Goal: Task Accomplishment & Management: Use online tool/utility

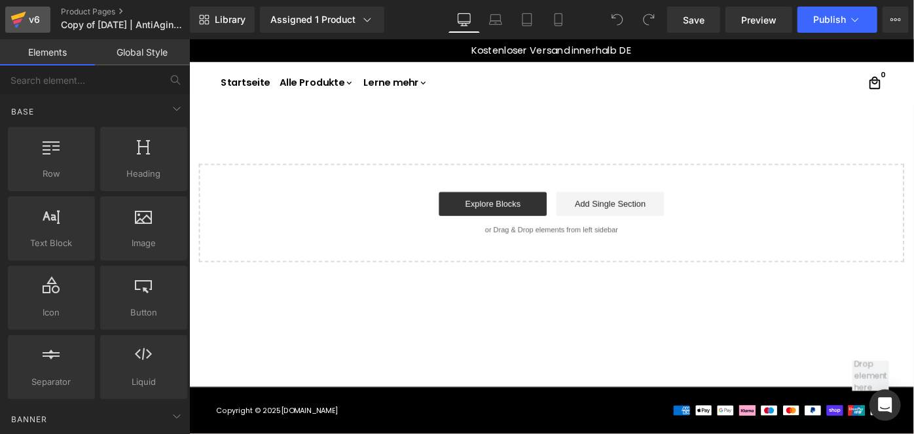
click at [35, 16] on div "v6" at bounding box center [34, 19] width 16 height 17
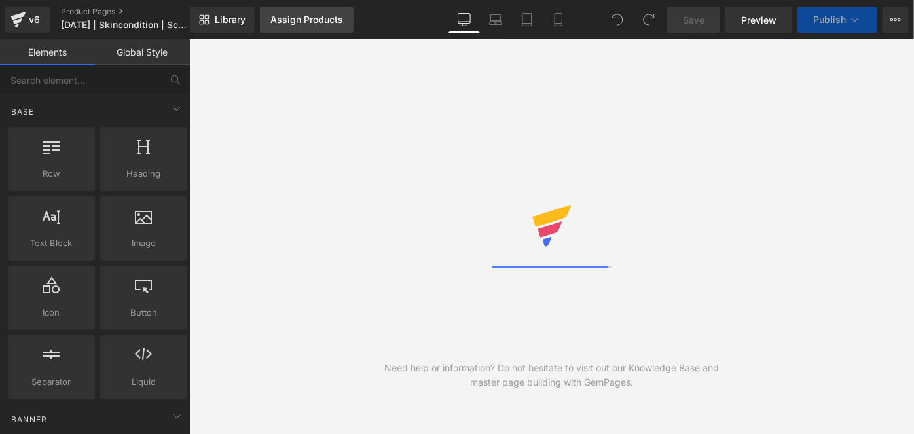
click at [314, 14] on div "Assign Products" at bounding box center [306, 19] width 73 height 10
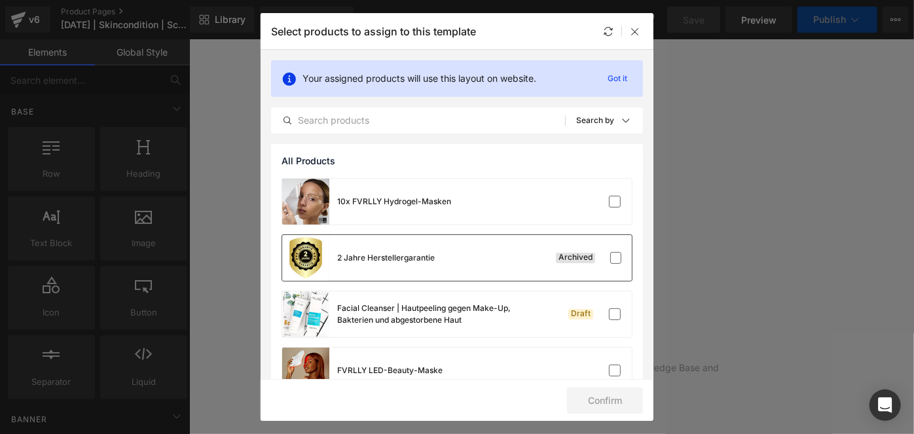
scroll to position [42, 0]
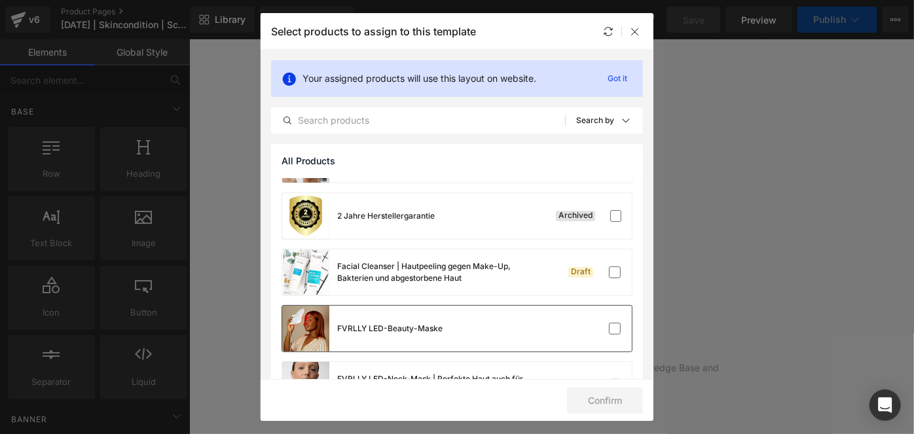
click at [0, 0] on div "FVRLLY LED-Beauty-Maske" at bounding box center [0, 0] width 0 height 0
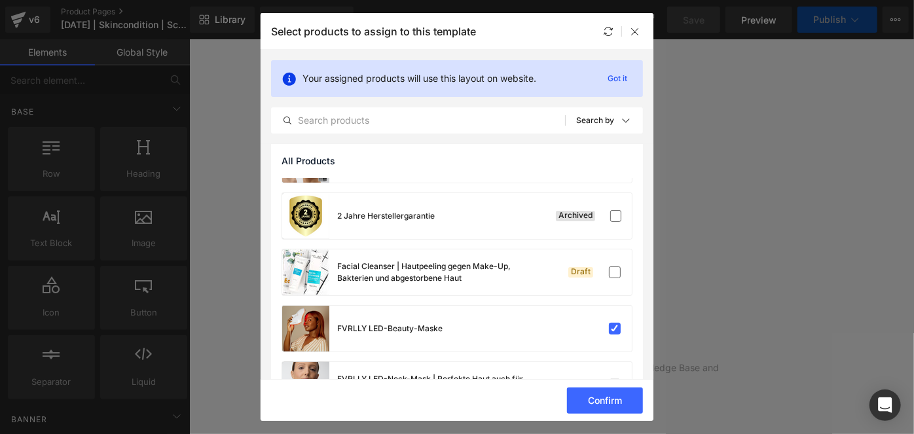
click at [0, 0] on button "Confirm" at bounding box center [0, 0] width 0 height 0
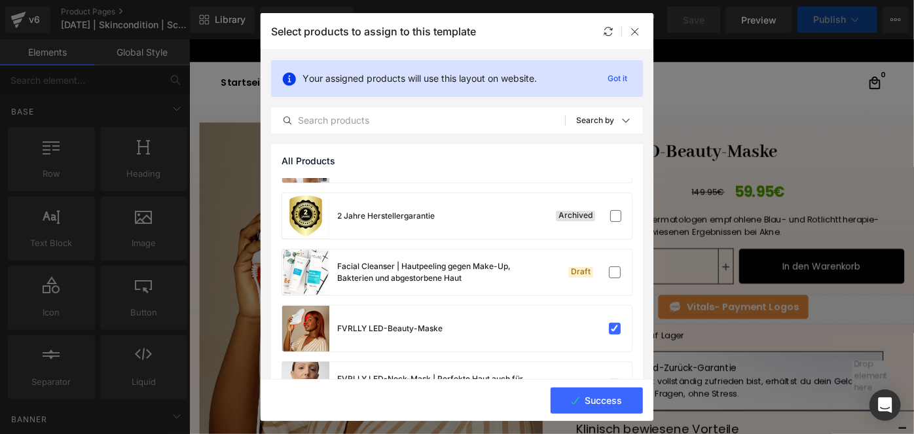
click at [576, 399] on icon "submit" at bounding box center [576, 401] width 8 height 8
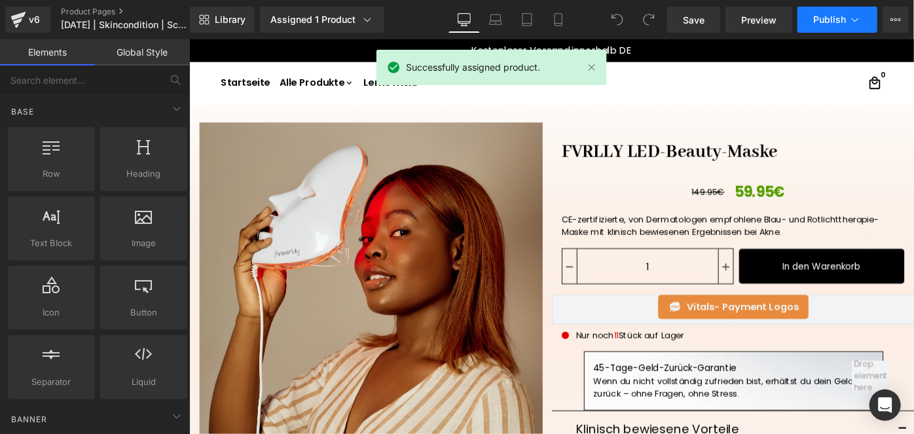
click at [808, 21] on button "Publish" at bounding box center [837, 20] width 80 height 26
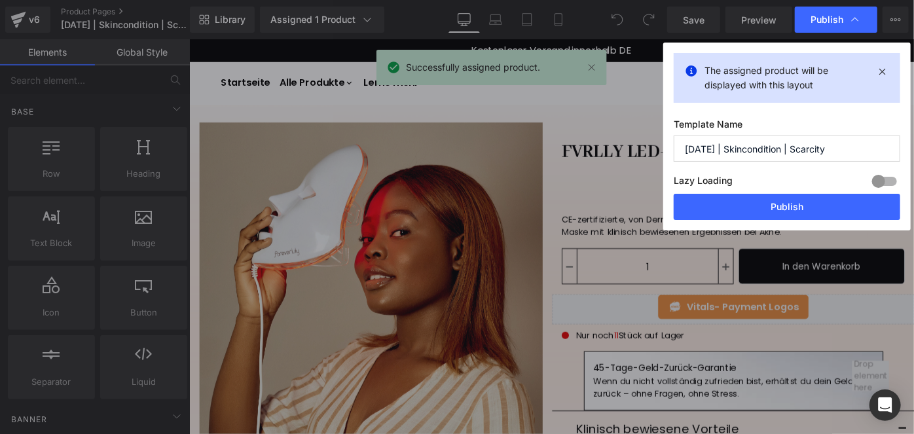
click at [727, 204] on button "Publish" at bounding box center [787, 207] width 227 height 26
